Goal: Complete application form

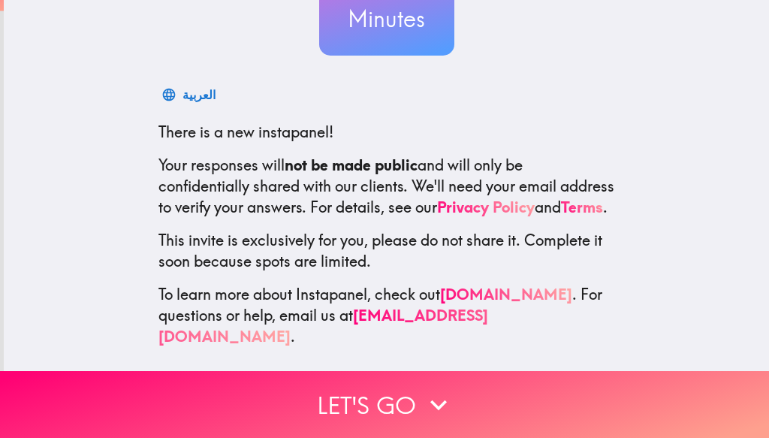
scroll to position [176, 0]
click at [492, 303] on link "[DOMAIN_NAME]" at bounding box center [506, 294] width 132 height 19
click at [375, 411] on button "Let's go" at bounding box center [384, 404] width 769 height 67
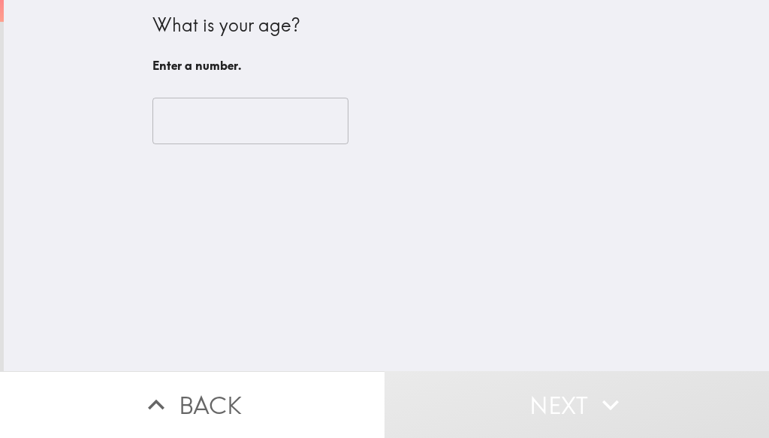
click at [215, 119] on input "number" at bounding box center [250, 121] width 196 height 47
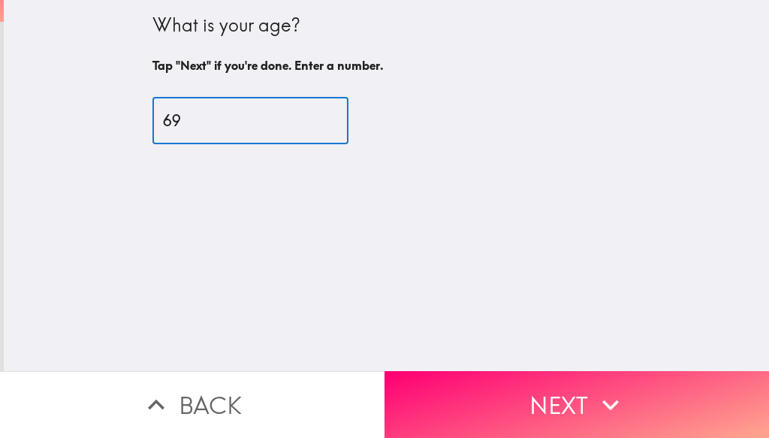
type input "69"
click at [513, 401] on button "Next" at bounding box center [576, 404] width 384 height 67
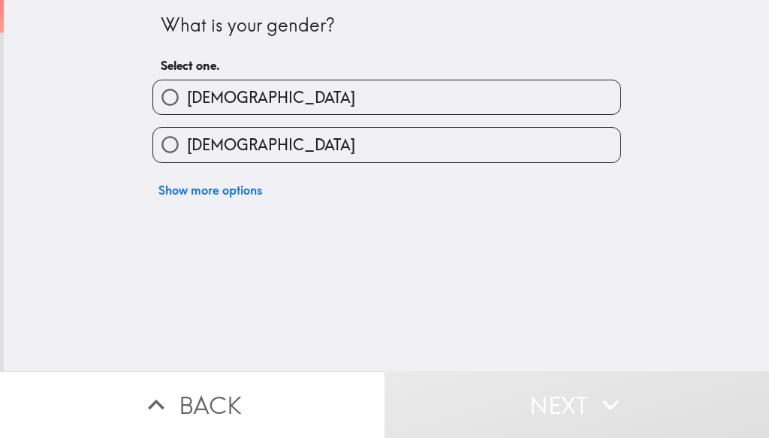
click at [170, 143] on input "[DEMOGRAPHIC_DATA]" at bounding box center [170, 145] width 34 height 34
radio input "true"
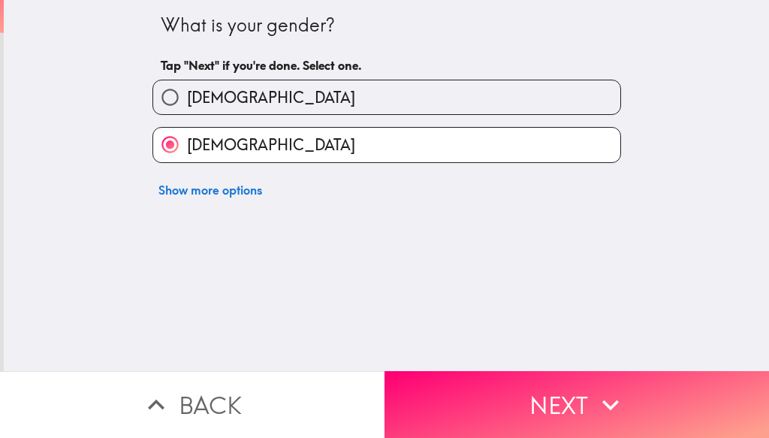
click at [737, 394] on button "Next" at bounding box center [576, 404] width 384 height 67
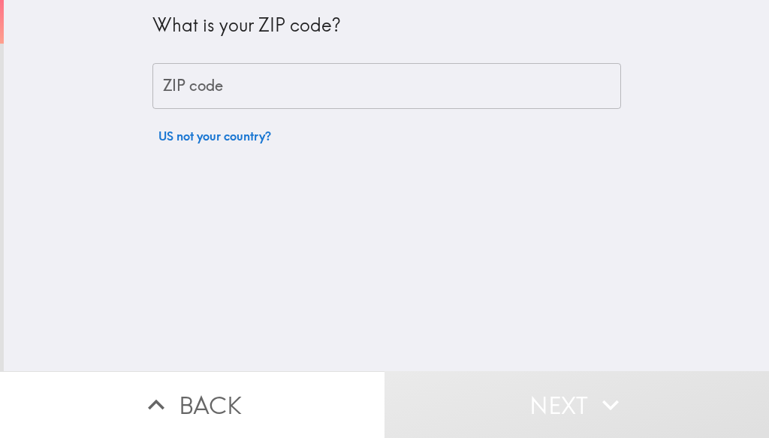
click at [186, 86] on div "ZIP code ZIP code" at bounding box center [386, 86] width 468 height 47
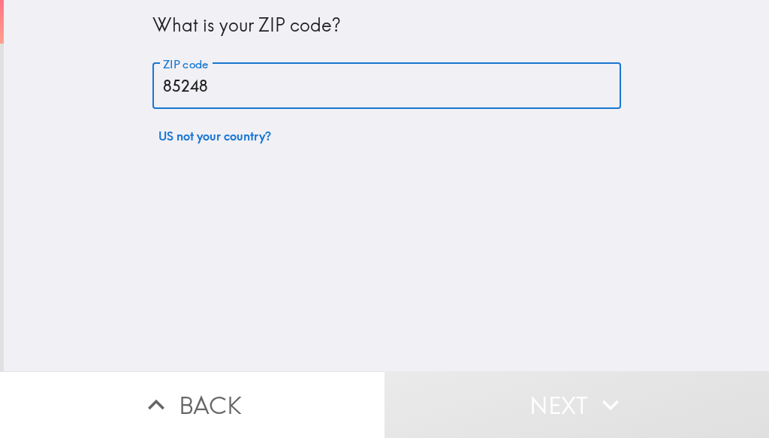
type input "85248"
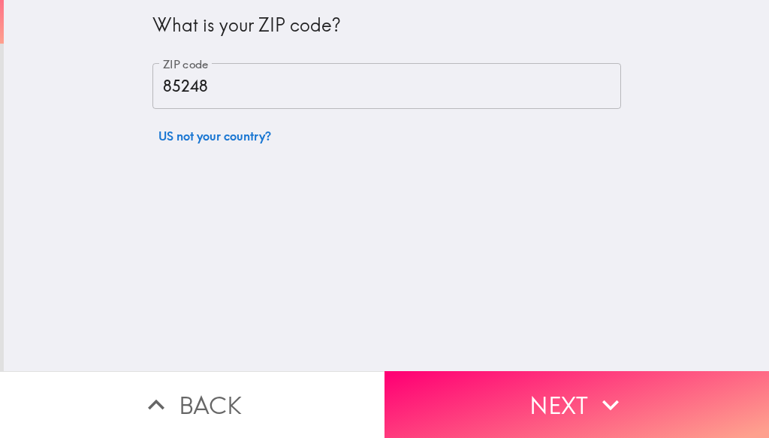
click at [706, 404] on button "Next" at bounding box center [576, 404] width 384 height 67
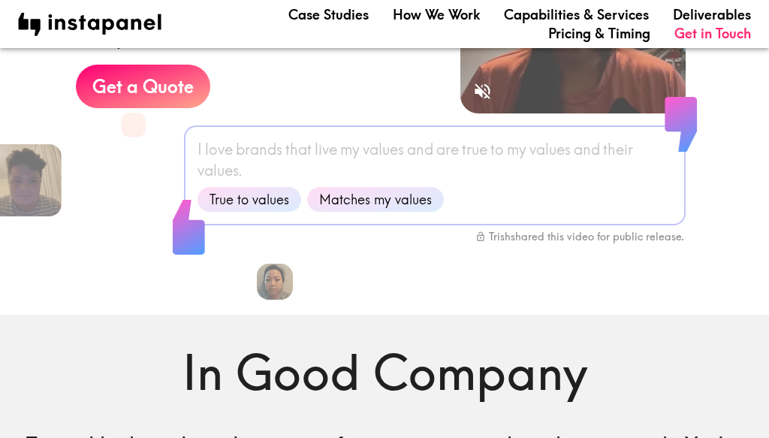
scroll to position [208, 0]
